Goal: Task Accomplishment & Management: Use online tool/utility

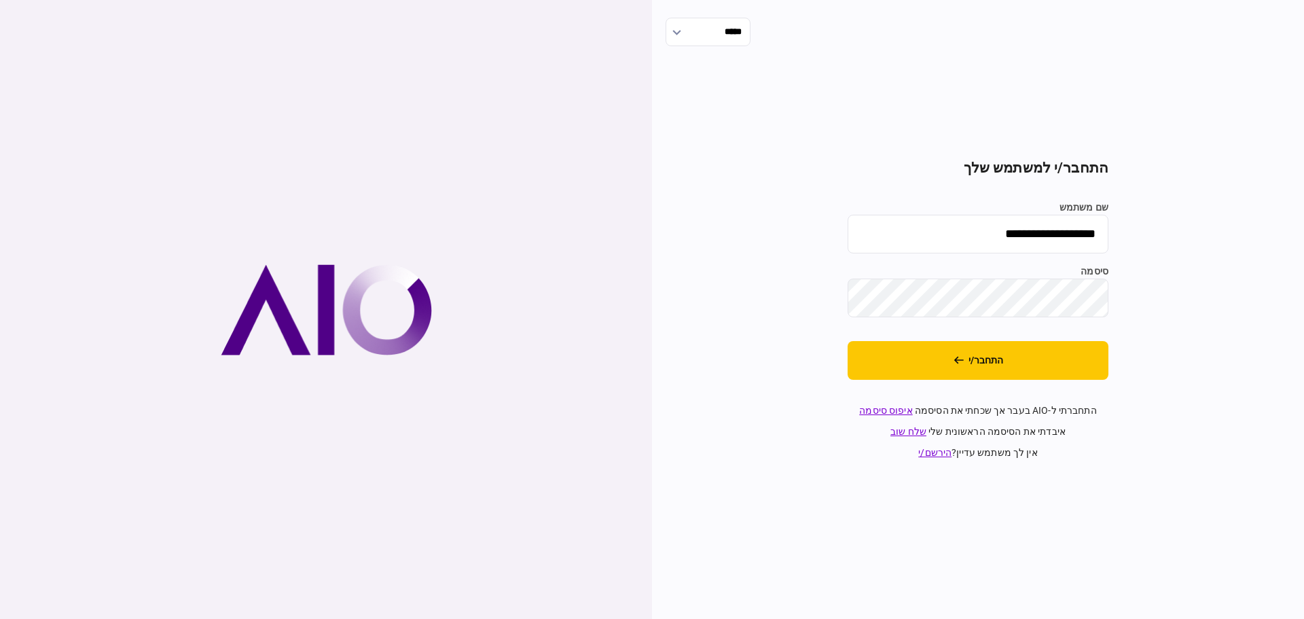
click at [936, 238] on input "**********" at bounding box center [978, 234] width 261 height 39
type input "*******"
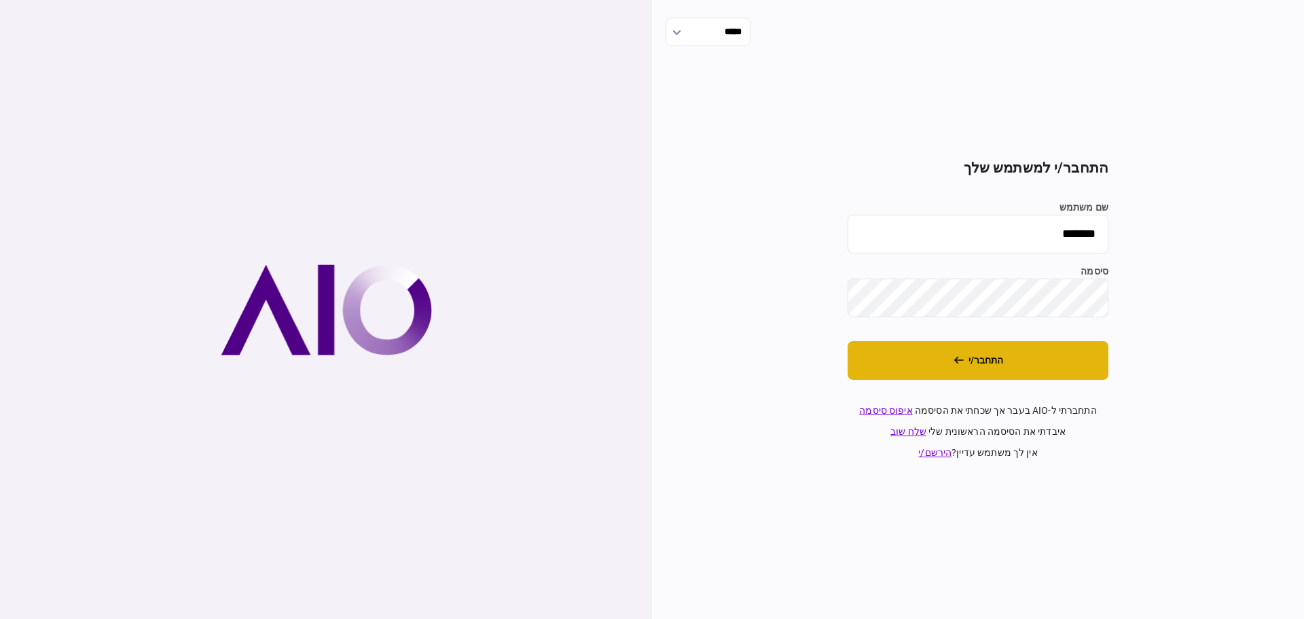
click at [936, 344] on button "התחבר/י" at bounding box center [978, 360] width 261 height 39
